Goal: Task Accomplishment & Management: Complete application form

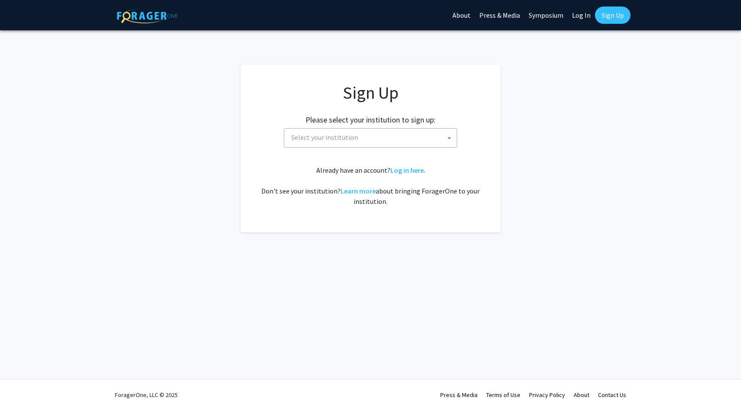
click at [379, 141] on span "Select your institution" at bounding box center [372, 138] width 169 height 18
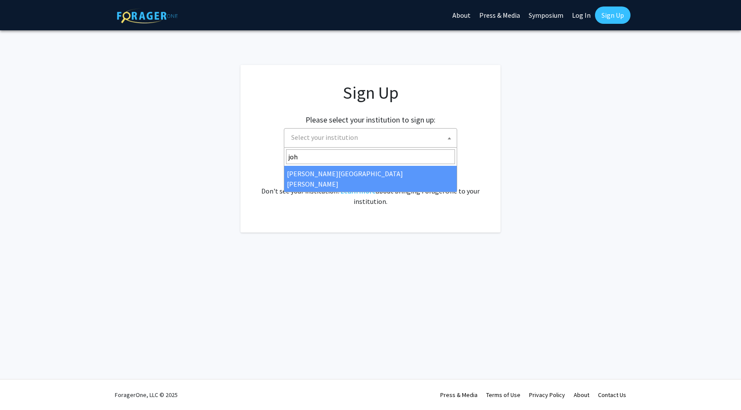
type input "john"
select select "1"
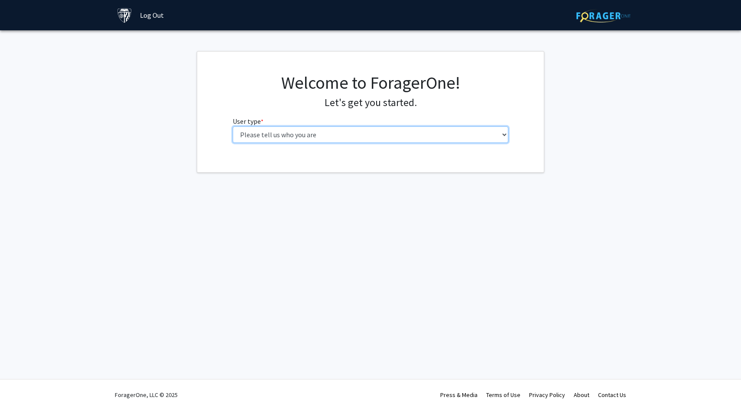
click at [379, 139] on select "Please tell us who you are Undergraduate Student Master's Student Doctoral Cand…" at bounding box center [371, 134] width 276 height 16
select select "1: undergrad"
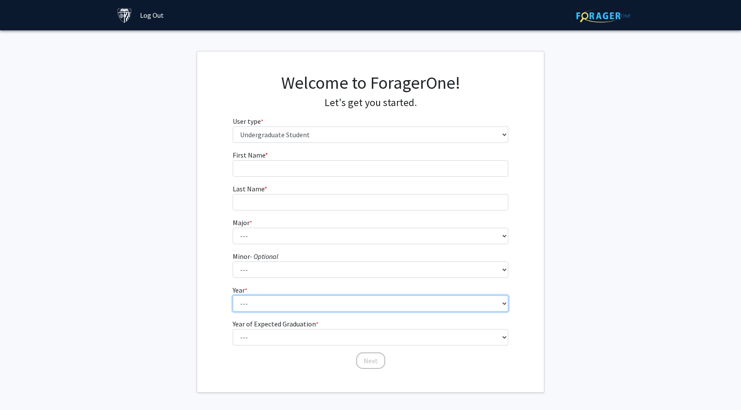
click at [318, 305] on select "--- First-year Sophomore Junior Senior Postbaccalaureate Certificate" at bounding box center [371, 303] width 276 height 16
select select "1: first-year"
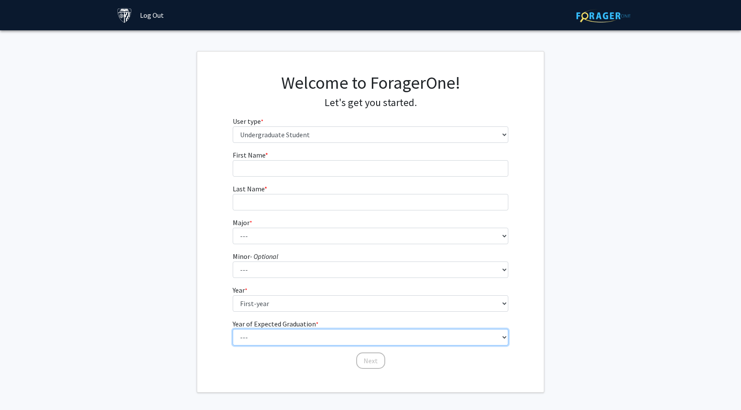
click at [289, 336] on select "--- 2025 2026 2027 2028 2029 2030 2031 2032 2033 2034" at bounding box center [371, 337] width 276 height 16
select select "5: 2029"
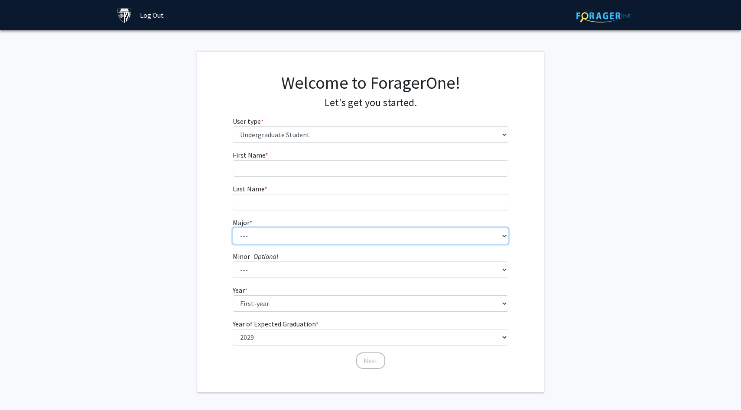
click at [291, 229] on select "--- Africana Studies Anthropology Applied Mathematics & Statistics Archaeology …" at bounding box center [371, 236] width 276 height 16
select select "41: 55"
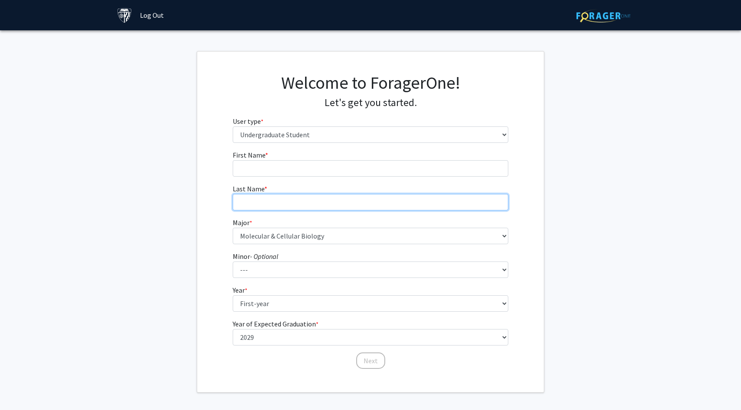
click at [279, 204] on input "Last Name * required" at bounding box center [371, 202] width 276 height 16
type input "[PERSON_NAME]"
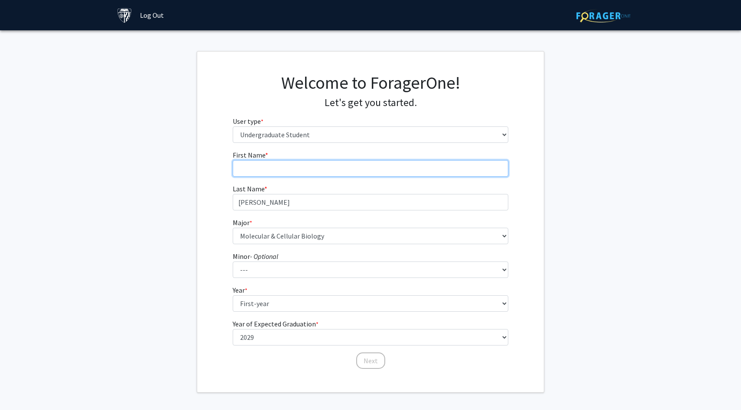
click at [307, 166] on input "First Name * required" at bounding box center [371, 168] width 276 height 16
type input "[PERSON_NAME]"
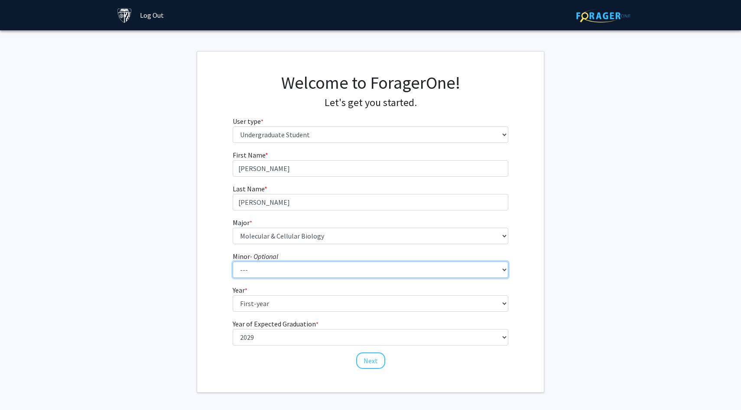
click at [337, 269] on select "--- Accounting and Financial Management Africana Studies Anthropology Applied M…" at bounding box center [371, 270] width 276 height 16
select select "36: 48"
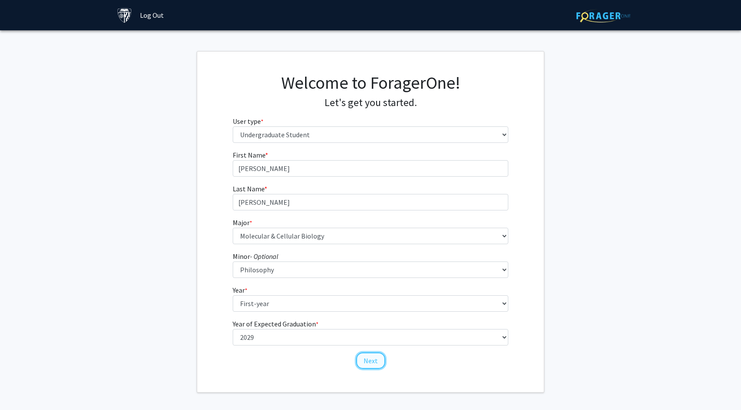
click at [369, 357] on button "Next" at bounding box center [370, 361] width 29 height 16
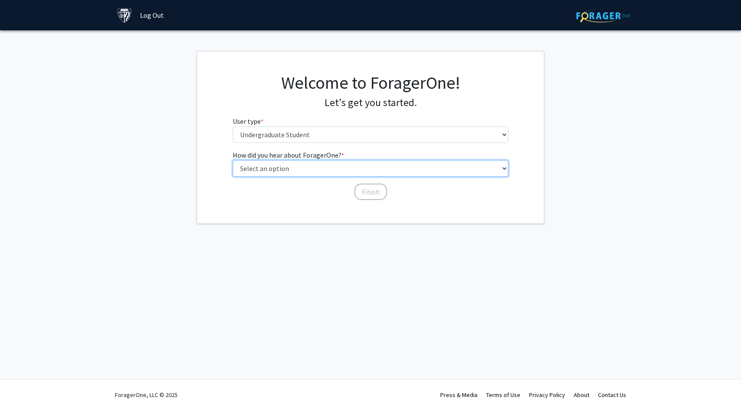
click at [318, 169] on select "Select an option Peer/student recommendation Faculty/staff recommendation Unive…" at bounding box center [371, 168] width 276 height 16
select select "3: university_website"
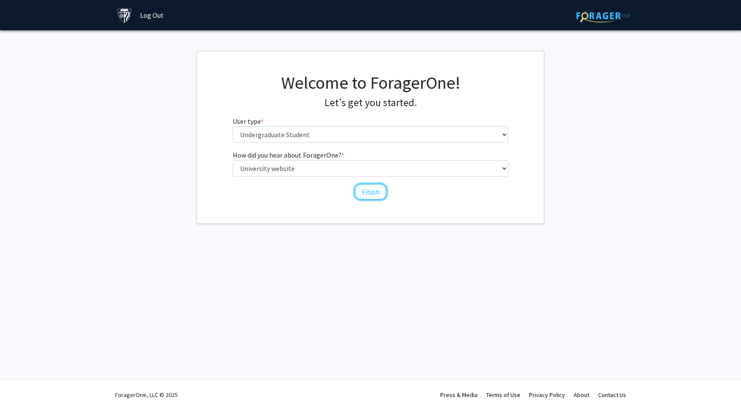
click at [372, 192] on button "Finish" at bounding box center [370, 192] width 32 height 16
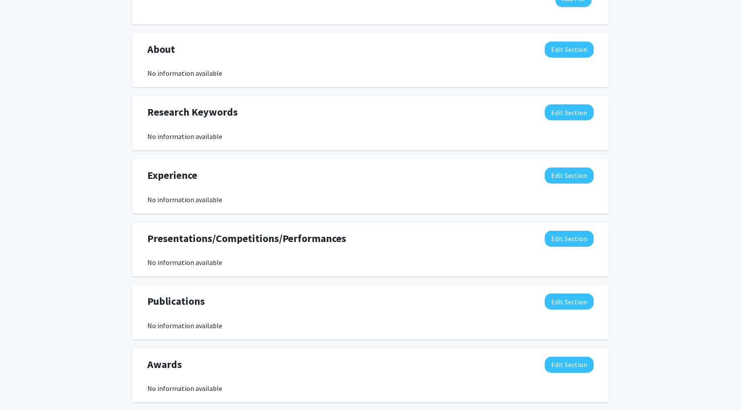
scroll to position [412, 0]
